Goal: Task Accomplishment & Management: Manage account settings

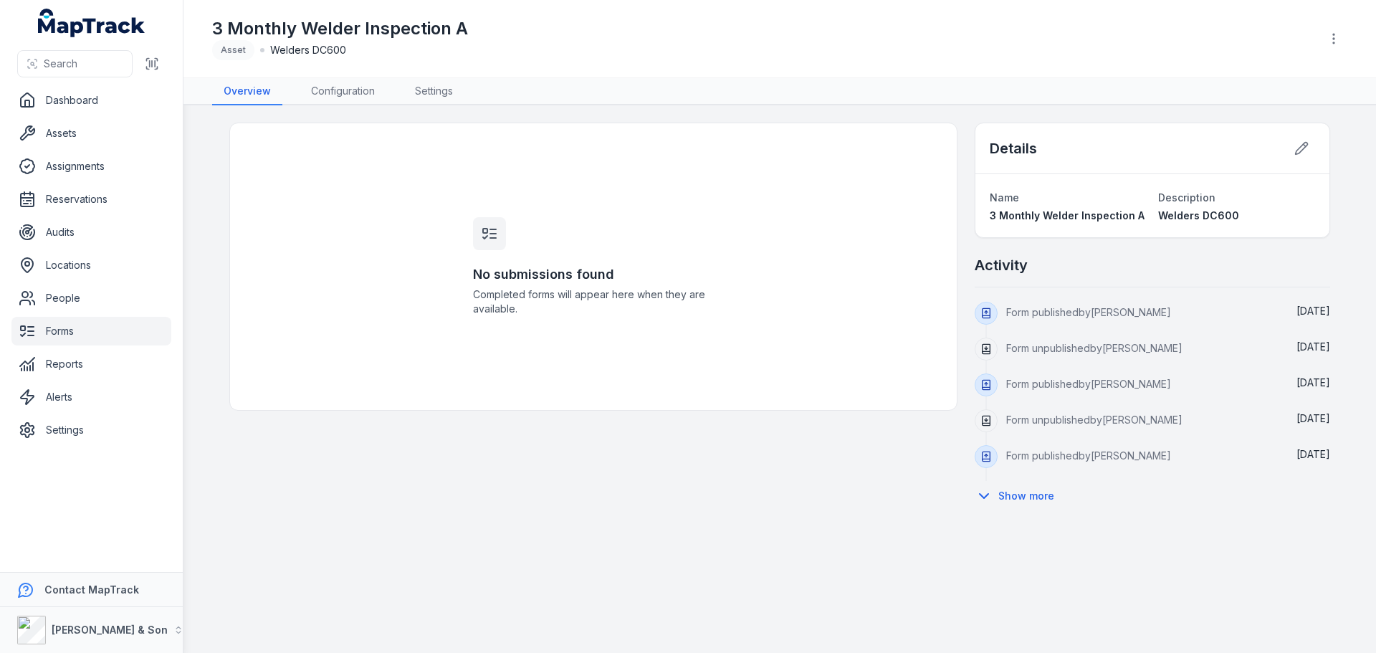
click at [400, 501] on div "No submissions found Completed forms will appear here when they are available. …" at bounding box center [779, 317] width 1101 height 388
click at [434, 98] on link "Settings" at bounding box center [433, 91] width 61 height 27
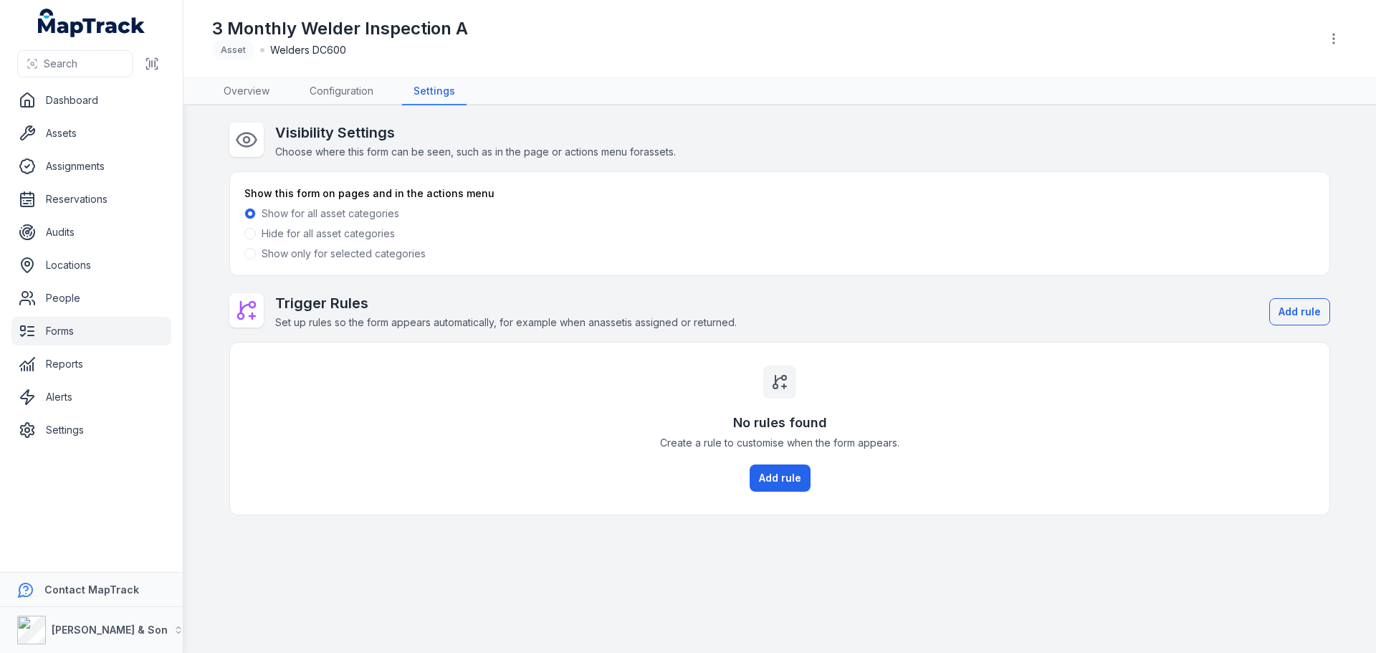
click at [327, 255] on label "Show only for selected categories" at bounding box center [344, 253] width 164 height 14
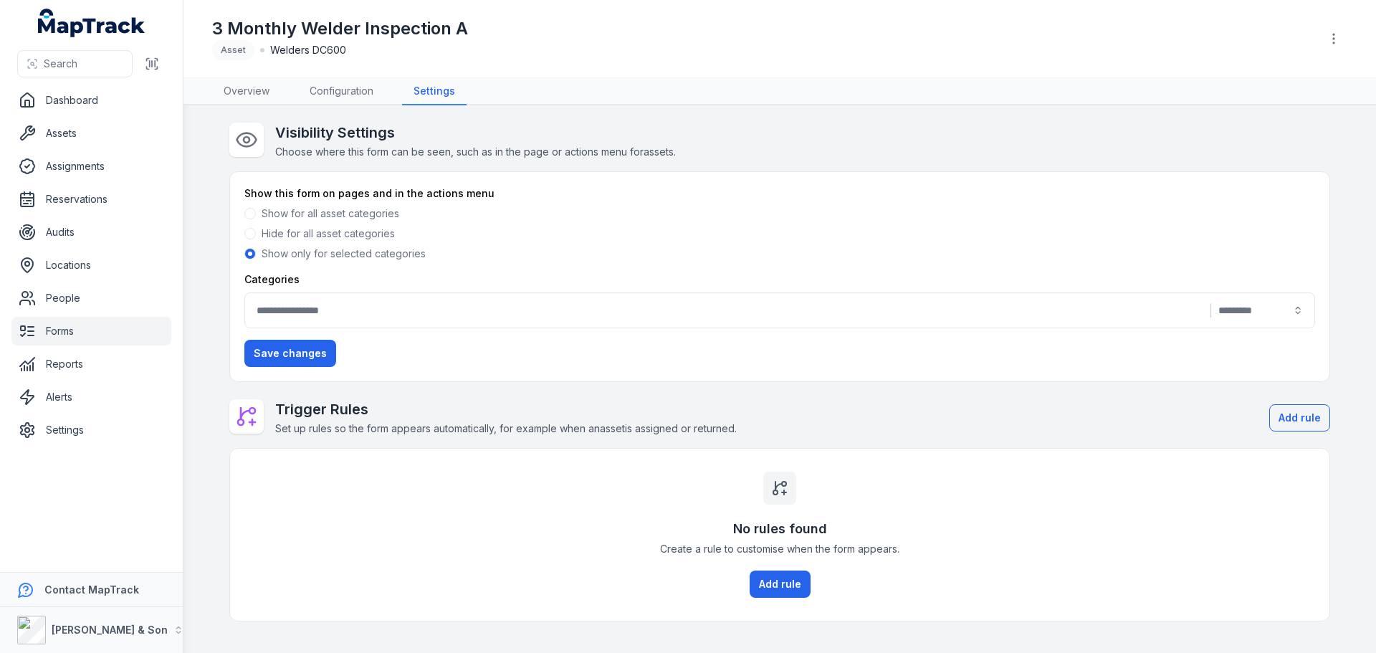
click at [315, 305] on button "|" at bounding box center [779, 310] width 1070 height 36
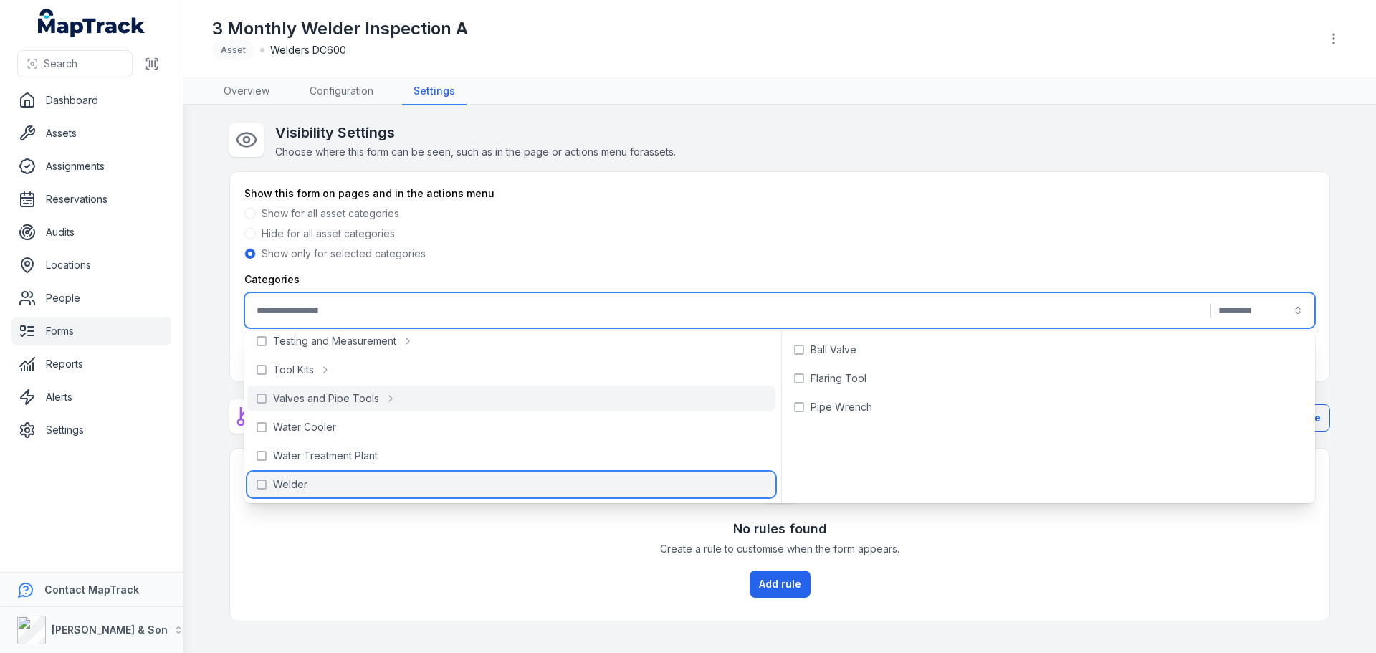
click at [307, 476] on div "Welder" at bounding box center [511, 484] width 528 height 26
type input "******"
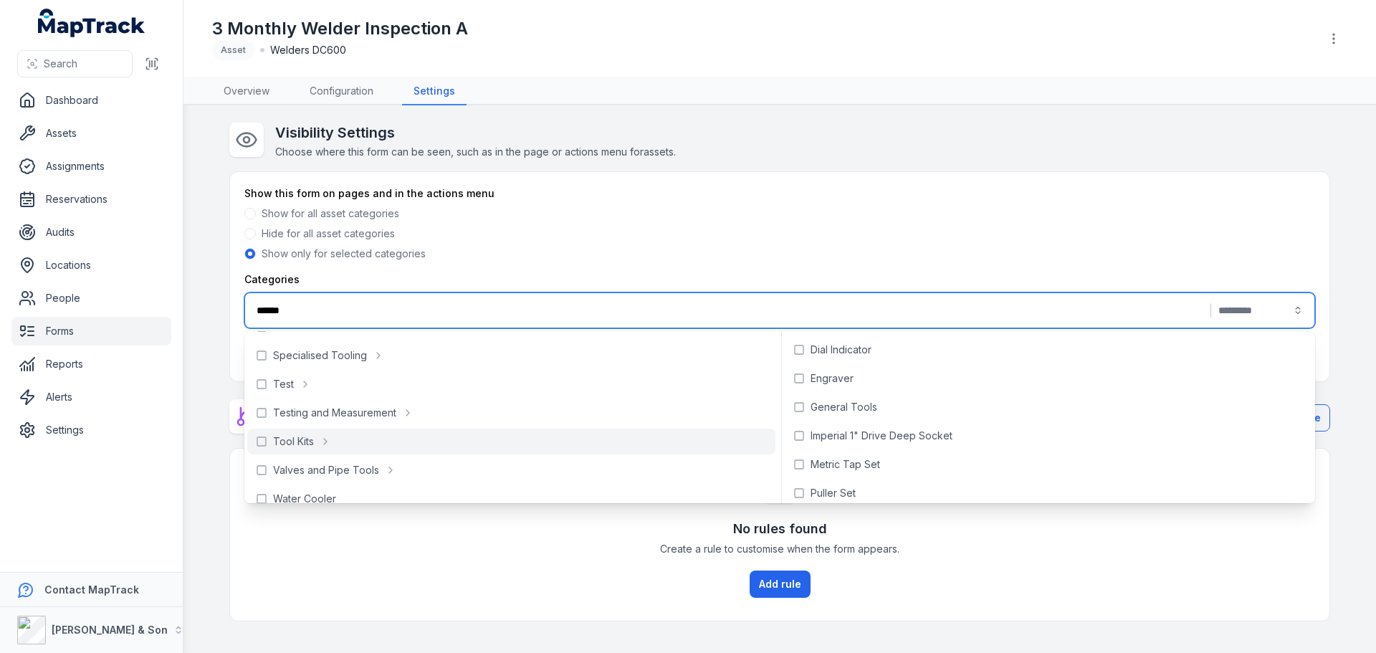
scroll to position [639, 0]
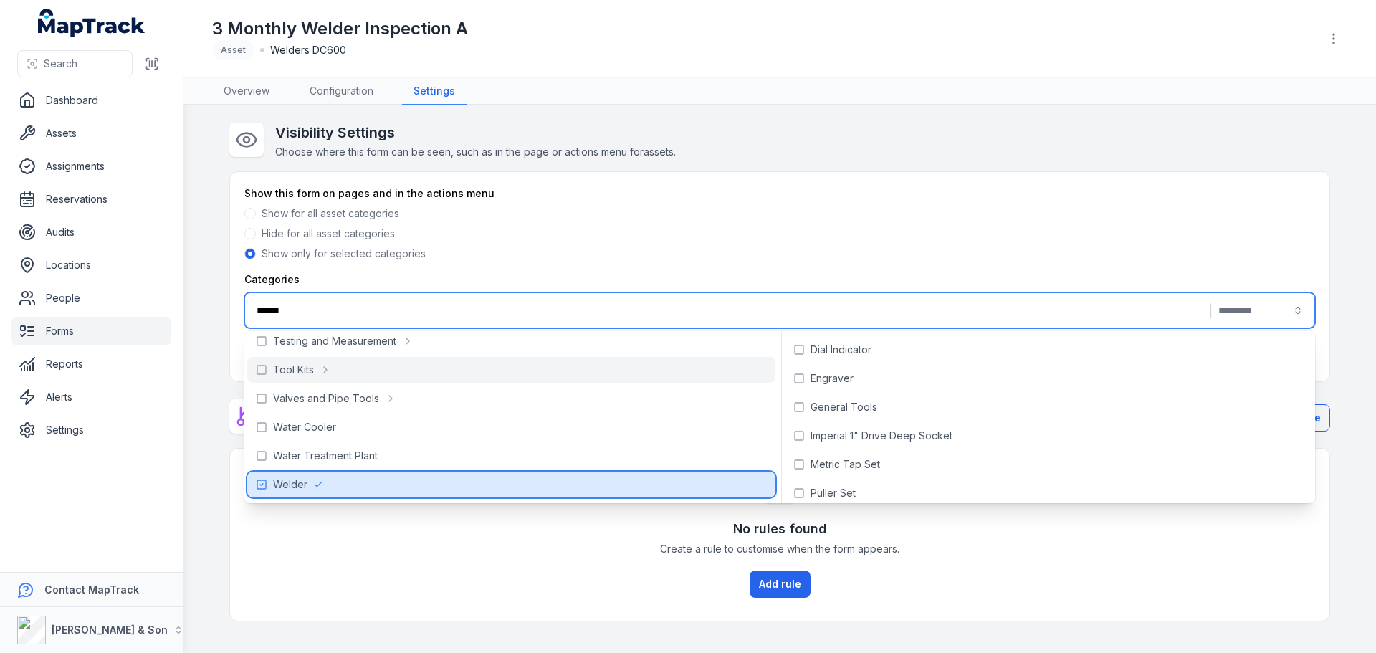
click at [365, 486] on div "Welder" at bounding box center [511, 484] width 528 height 26
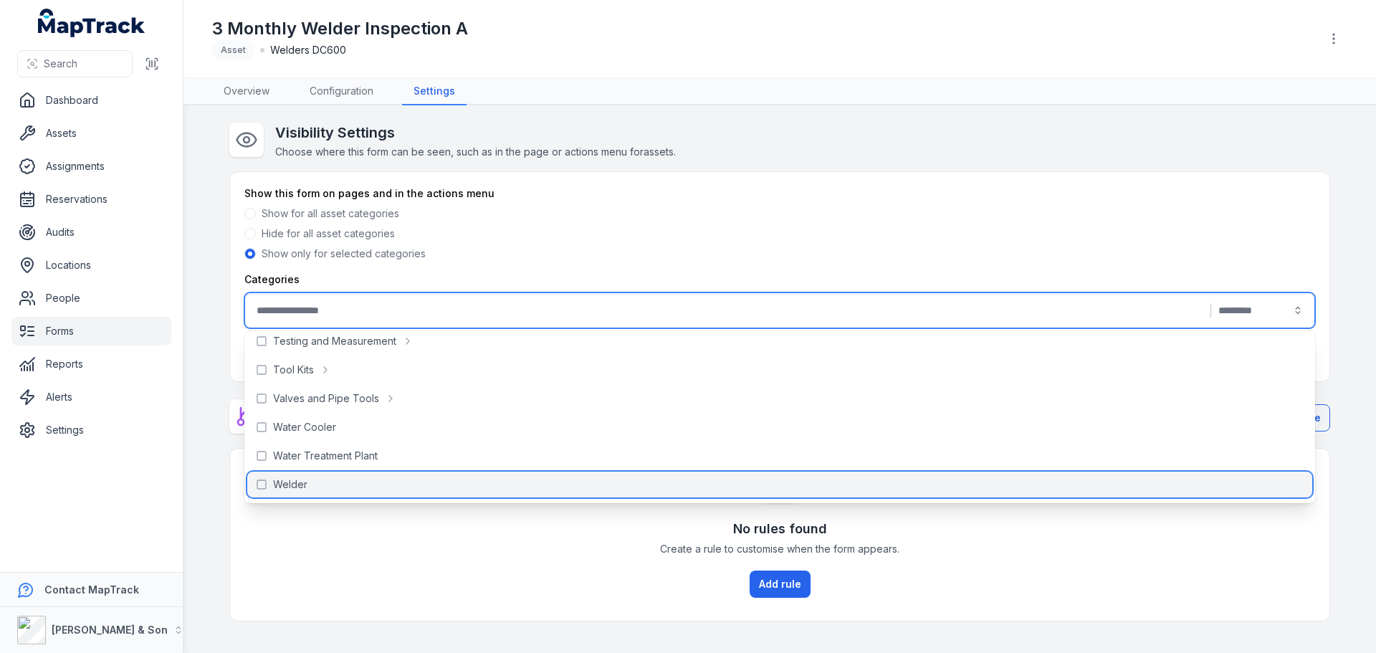
click at [365, 486] on div "Welder" at bounding box center [779, 484] width 1065 height 26
type input "******"
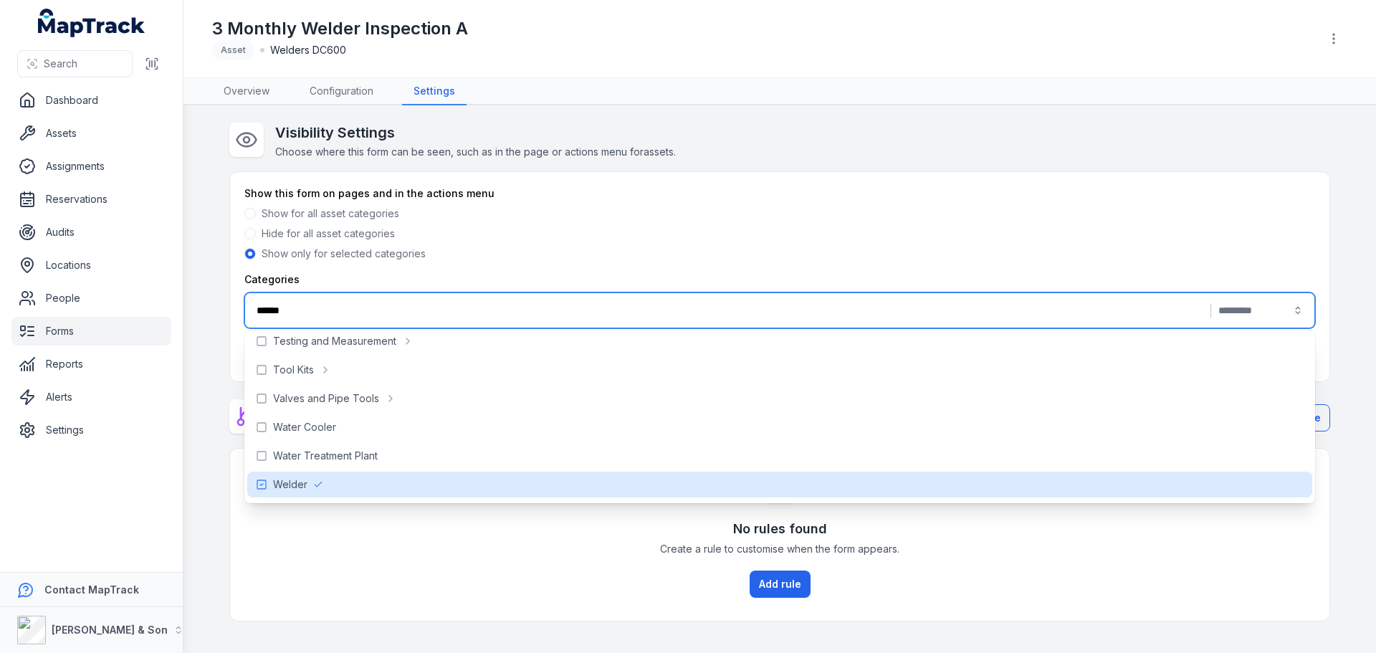
click at [613, 580] on div "No rules found Create a rule to customise when the form appears. Add rule" at bounding box center [779, 535] width 1099 height 172
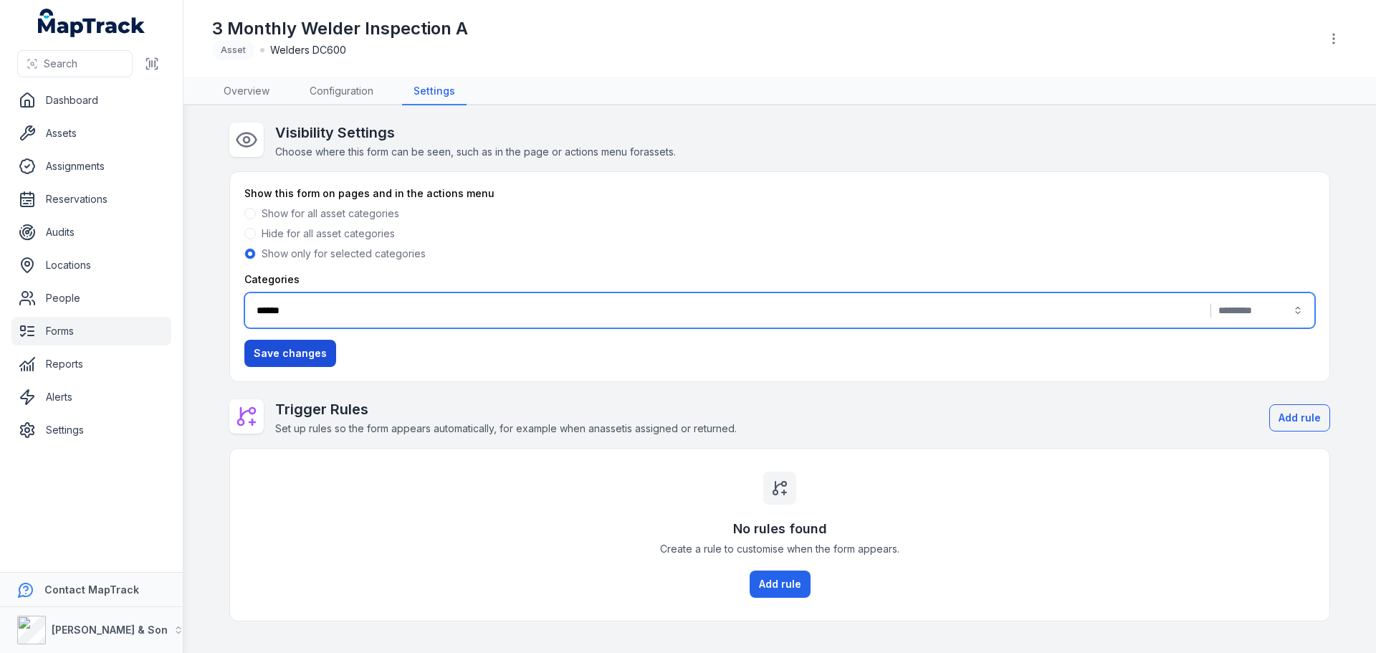
click at [308, 353] on button "Save changes" at bounding box center [290, 353] width 92 height 27
